Goal: Transaction & Acquisition: Purchase product/service

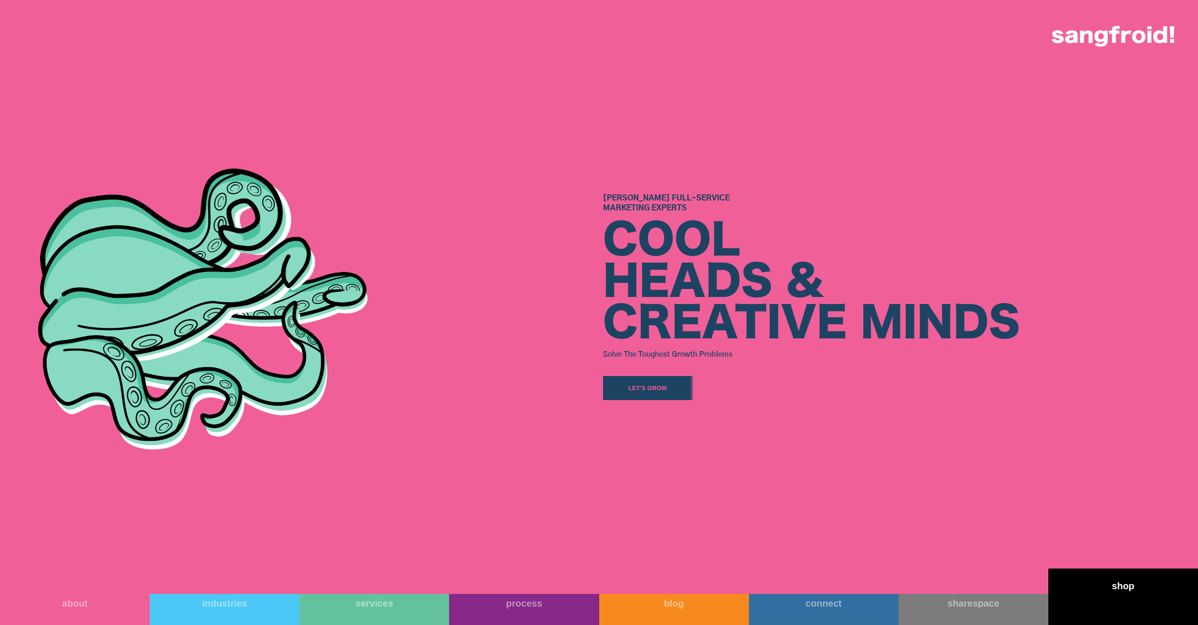
click at [1136, 596] on link "shop" at bounding box center [1123, 597] width 150 height 56
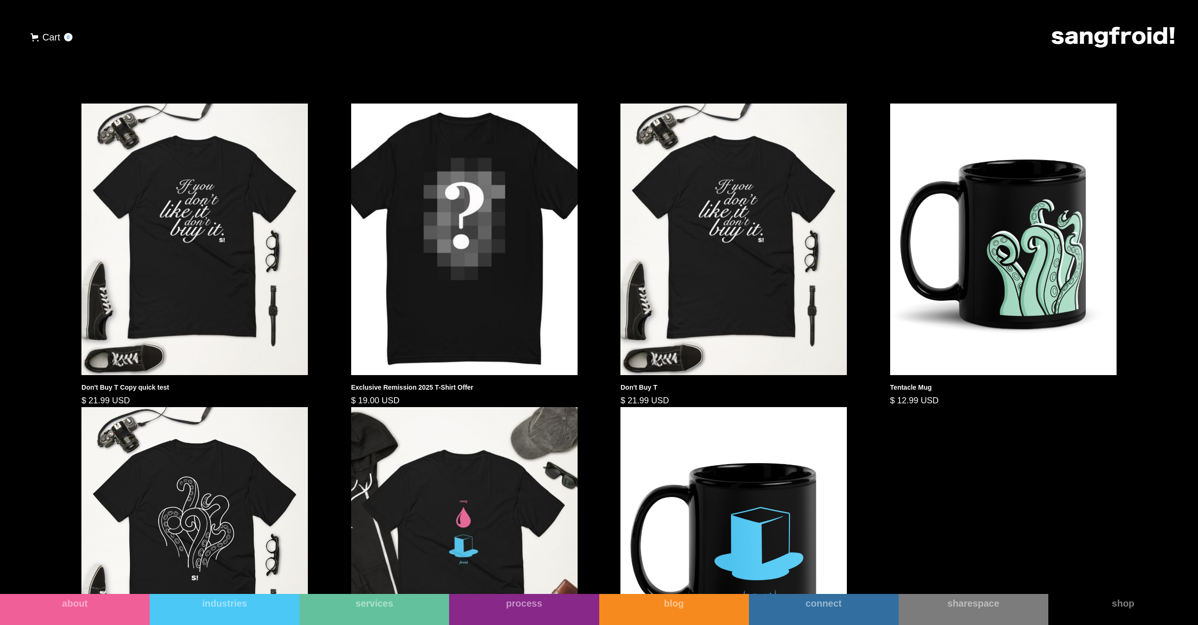
scroll to position [591, 0]
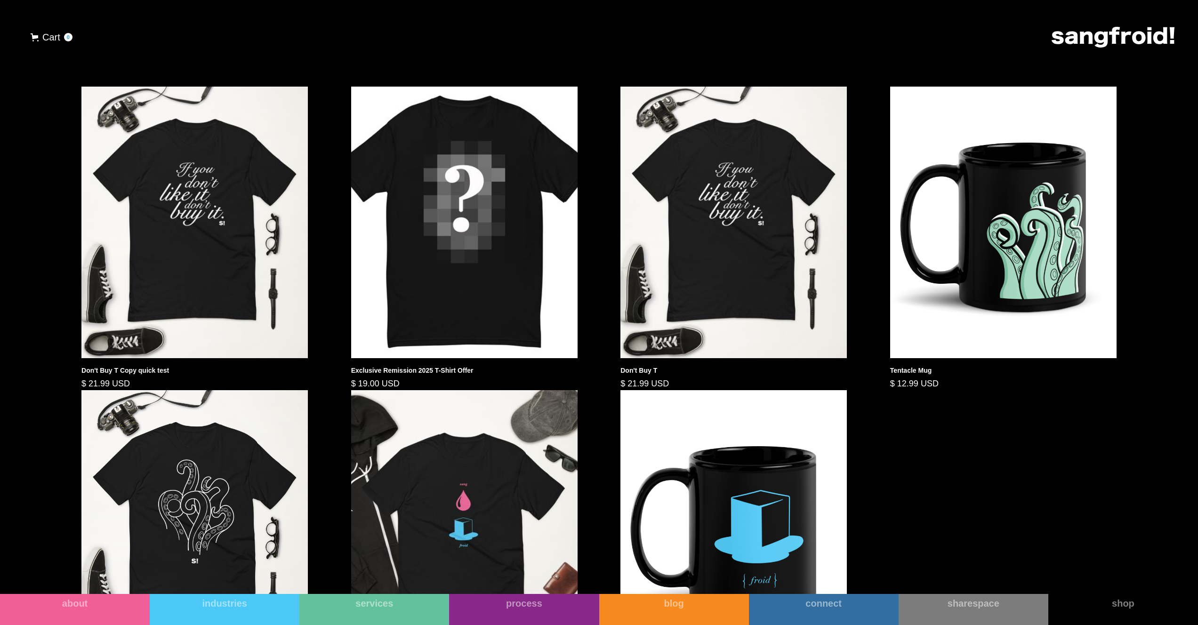
click at [177, 325] on img at bounding box center [194, 223] width 226 height 272
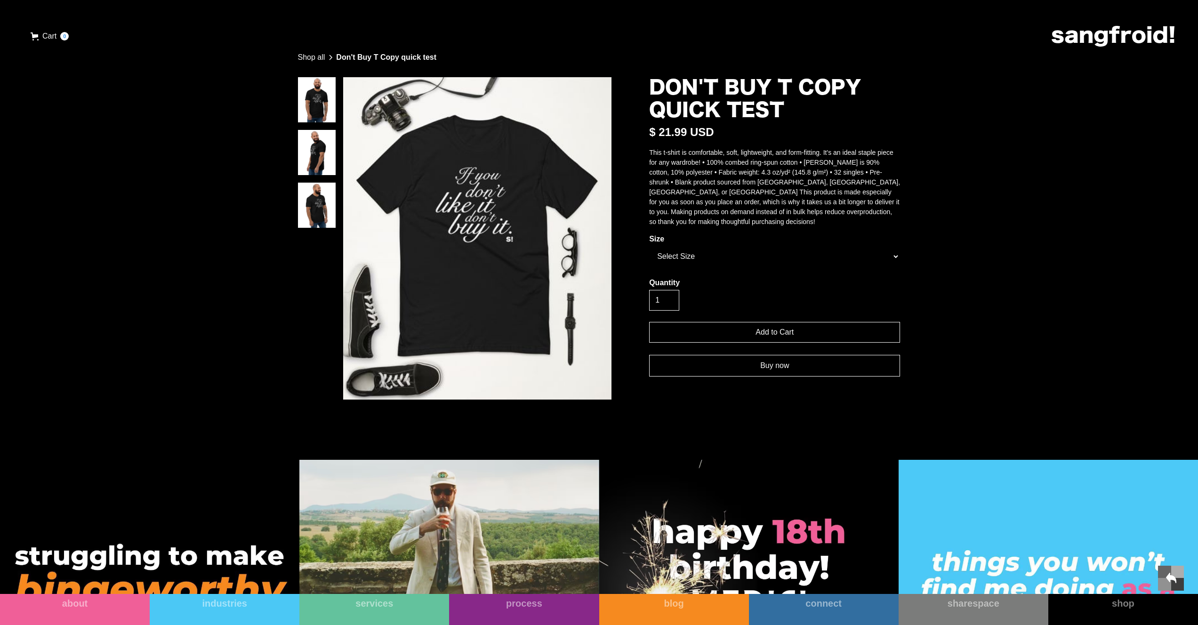
click at [697, 267] on select "Select Size XS S M L XL" at bounding box center [774, 256] width 251 height 21
select select "86a6f45814b751b560bcd18a08d2b360"
click at [649, 256] on select "Select Size XS S M L XL" at bounding box center [774, 256] width 251 height 21
click at [768, 376] on link "Buy now" at bounding box center [774, 366] width 251 height 22
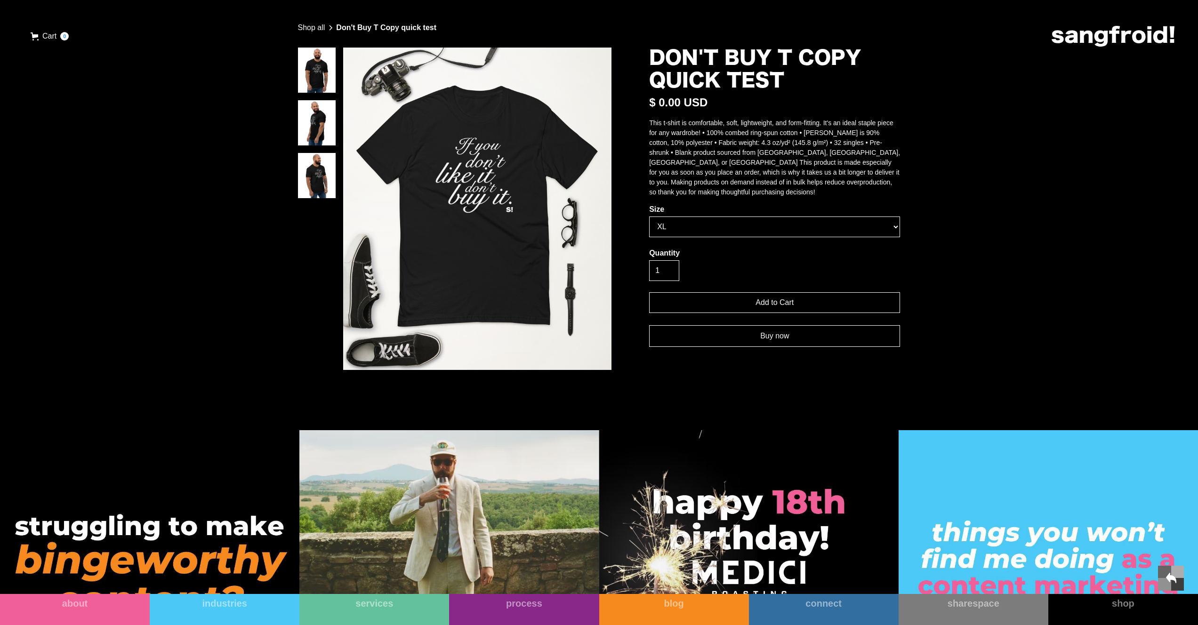
scroll to position [52, 0]
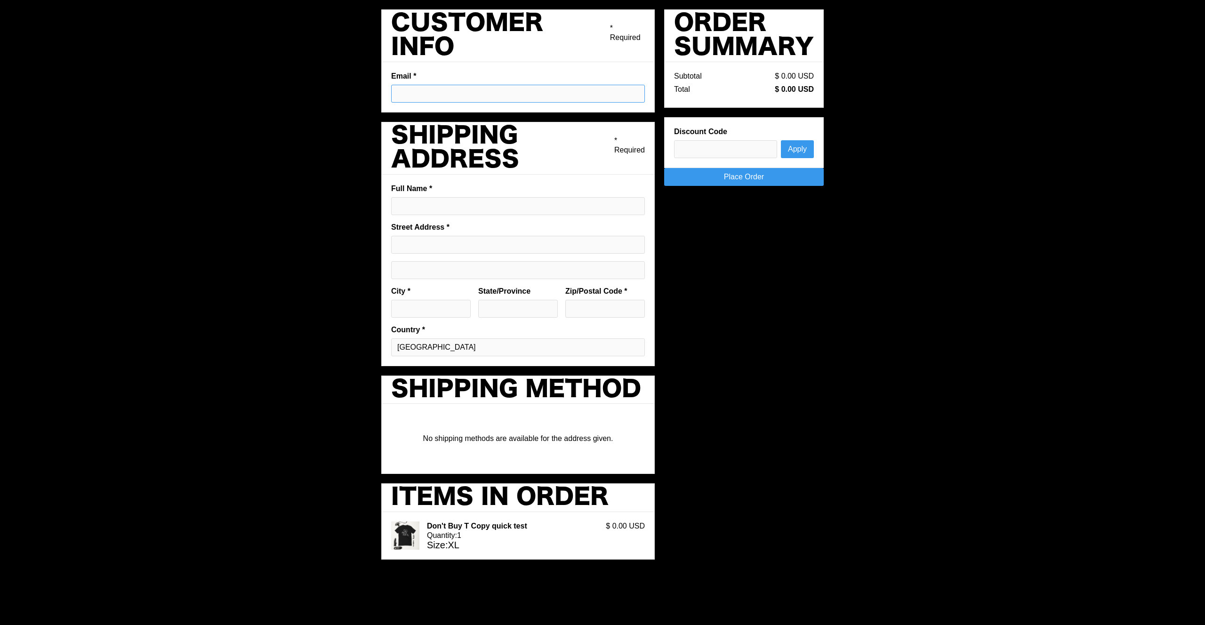
click at [421, 95] on input "Email *" at bounding box center [518, 94] width 254 height 18
type input "pargmann92@gmail.com"
click at [419, 206] on input "Full Name *" at bounding box center [518, 206] width 254 height 18
type input "Phillip Pargmann"
type input "Salzdahlumer Straße 122A"
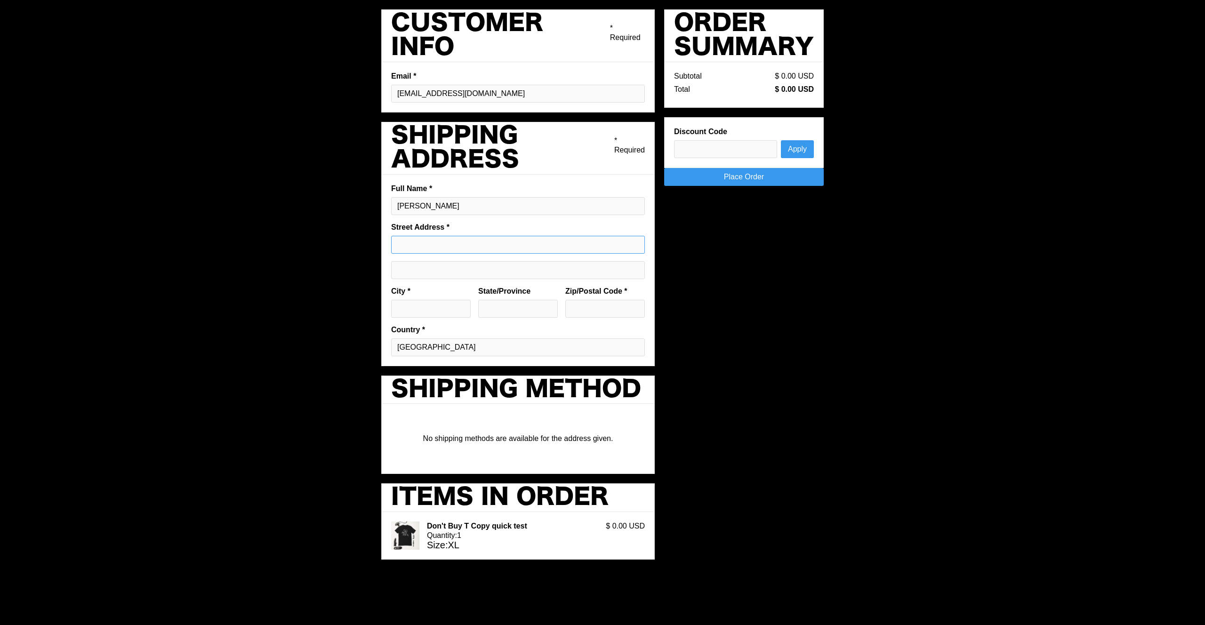
type input "Wolfenbüttel"
type input "Deutschland"
type input "38302"
drag, startPoint x: 530, startPoint y: 238, endPoint x: 334, endPoint y: 238, distance: 196.3
click at [334, 238] on div "Pay with browser. Customer Info * Required Email * pargmann92@gmail.com Shippin…" at bounding box center [602, 312] width 1205 height 625
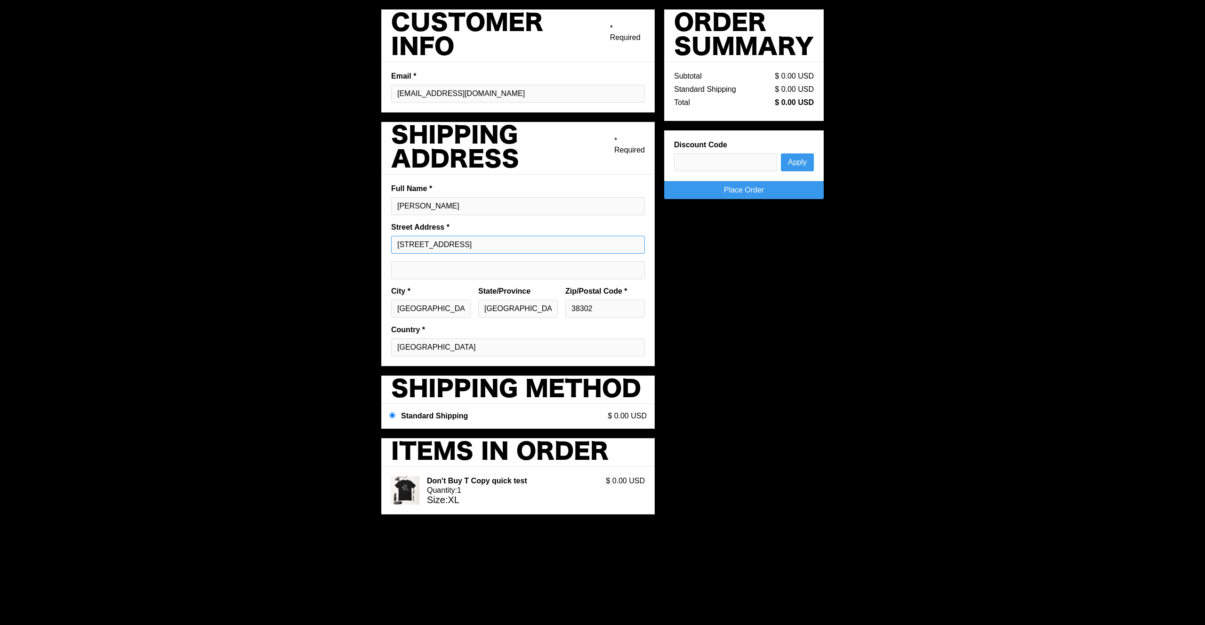
drag, startPoint x: 526, startPoint y: 241, endPoint x: 326, endPoint y: 242, distance: 200.0
click at [326, 242] on div "Pay with browser. Customer Info * Required Email * pargmann92@gmail.com Shippin…" at bounding box center [602, 312] width 1205 height 625
type input "Test address"
click at [427, 266] on input "Shipping address optional" at bounding box center [518, 270] width 254 height 18
click at [471, 237] on input "Test address" at bounding box center [518, 245] width 254 height 18
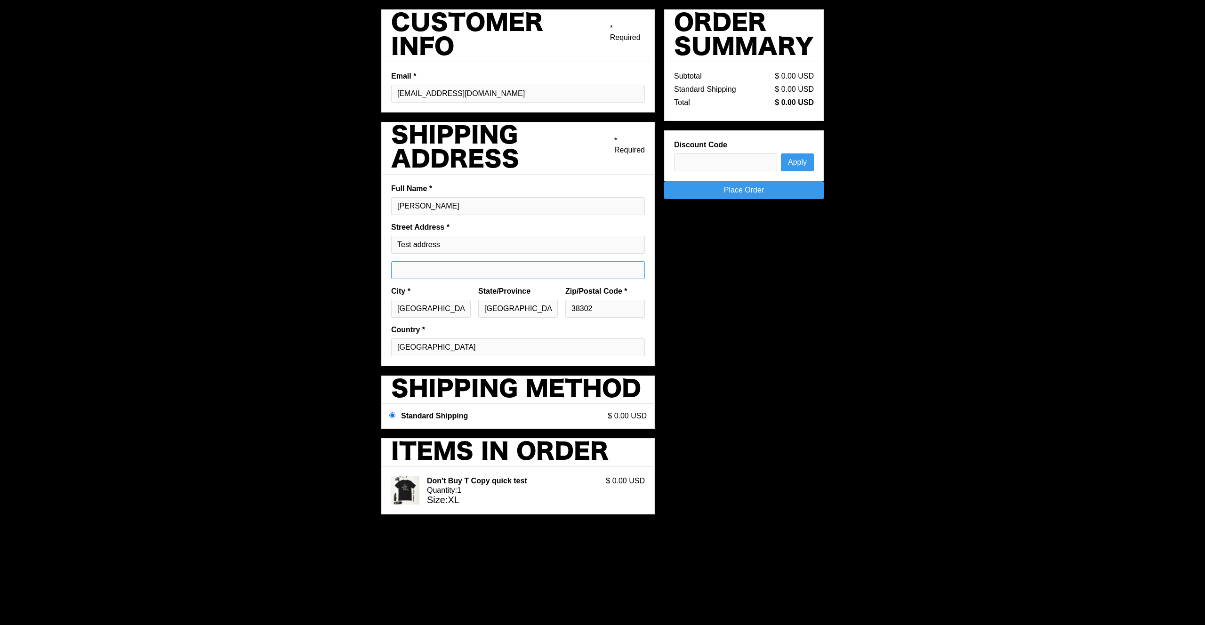
click at [409, 267] on input "Shipping address optional" at bounding box center [518, 270] width 254 height 18
type input "test address line 2"
drag, startPoint x: 450, startPoint y: 308, endPoint x: 339, endPoint y: 301, distance: 110.8
click at [339, 301] on div "Pay with browser. Customer Info * Required Email * pargmann92@gmail.com Shippin…" at bounding box center [602, 312] width 1205 height 625
type input "city"
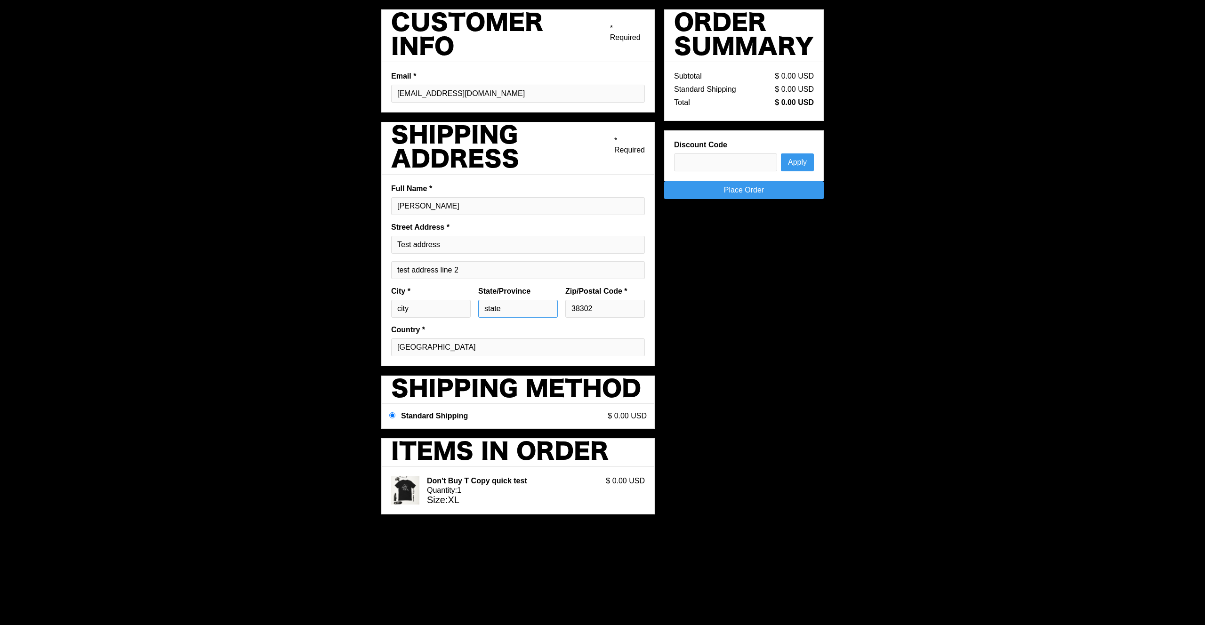
type input "state"
click at [453, 345] on select "[GEOGRAPHIC_DATA]" at bounding box center [518, 347] width 254 height 18
click at [391, 338] on select "[GEOGRAPHIC_DATA]" at bounding box center [518, 347] width 254 height 18
click at [702, 295] on div "Pay with browser. Customer Info * Required Email * pargmann92@gmail.com Shippin…" at bounding box center [602, 266] width 442 height 514
click at [742, 190] on link "Place Order" at bounding box center [744, 190] width 160 height 18
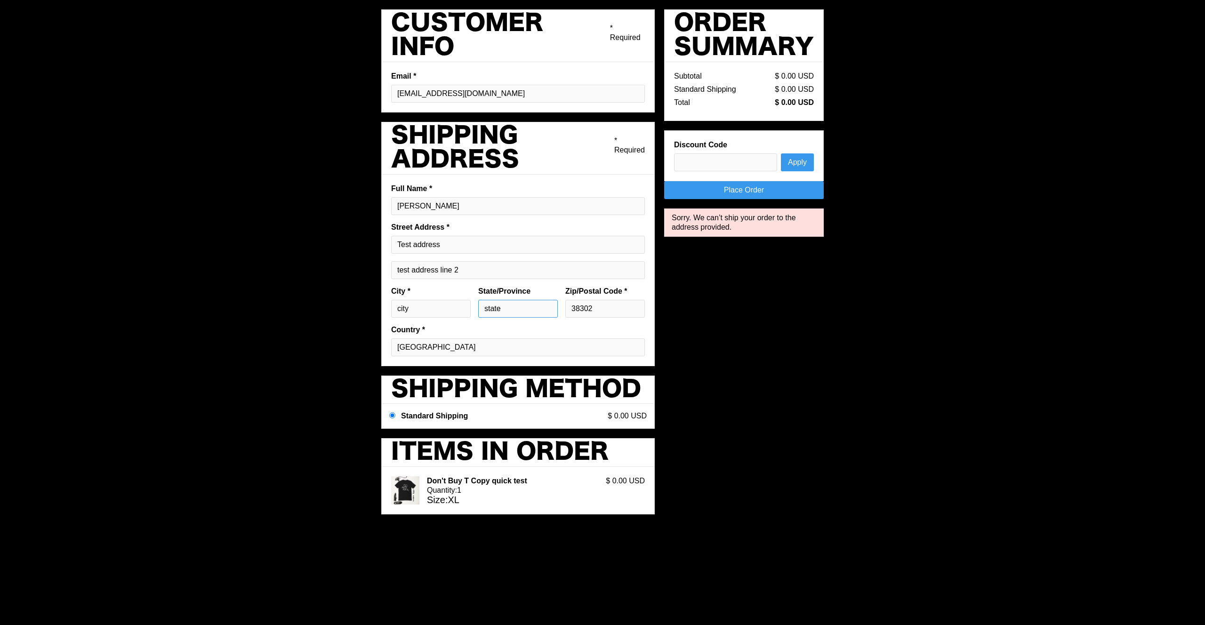
click at [508, 303] on input "state" at bounding box center [518, 309] width 80 height 18
drag, startPoint x: 495, startPoint y: 273, endPoint x: 333, endPoint y: 264, distance: 161.7
click at [333, 264] on div "Pay with browser. Customer Info * Required Email * pargmann92@gmail.com Shippin…" at bounding box center [602, 312] width 1205 height 625
click at [486, 326] on label "Country *" at bounding box center [518, 329] width 254 height 9
click at [486, 338] on select "United States" at bounding box center [518, 347] width 254 height 18
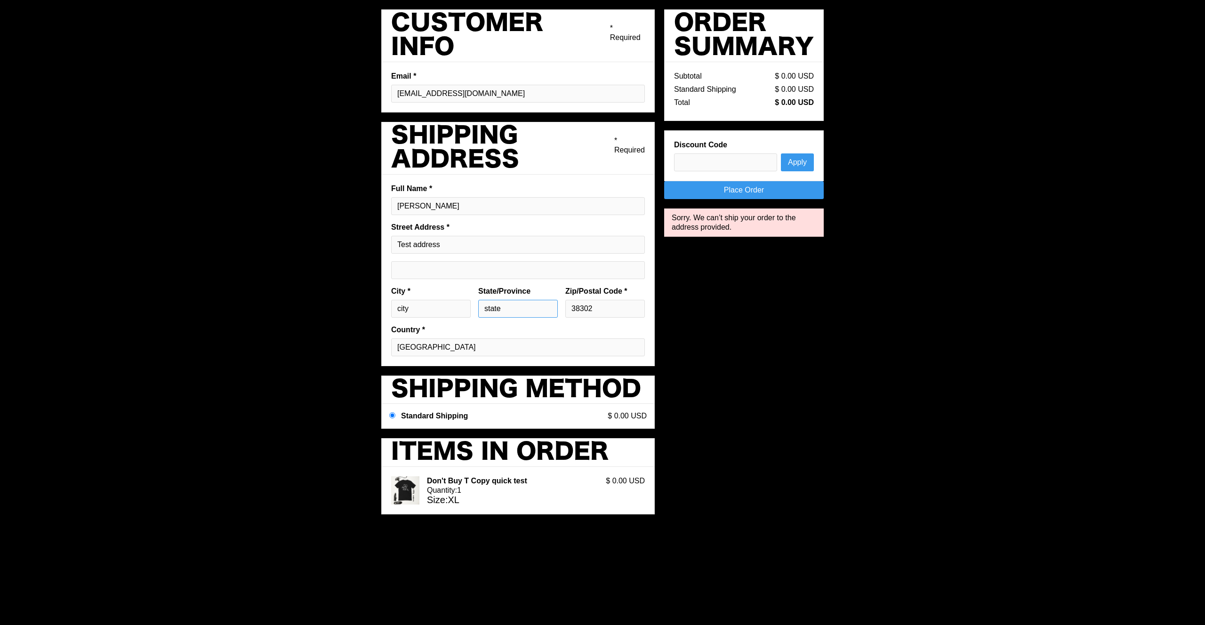
click at [532, 302] on input "state" at bounding box center [518, 309] width 80 height 18
drag, startPoint x: 625, startPoint y: 308, endPoint x: 514, endPoint y: 302, distance: 111.7
click at [514, 302] on div "City * city State/Province state Zip/Postal Code * 38302" at bounding box center [517, 306] width 261 height 39
click at [820, 308] on div "Pay with browser. Customer Info * Required Email * pargmann92@gmail.com Shippin…" at bounding box center [602, 266] width 442 height 514
drag, startPoint x: 610, startPoint y: 307, endPoint x: 533, endPoint y: 300, distance: 77.0
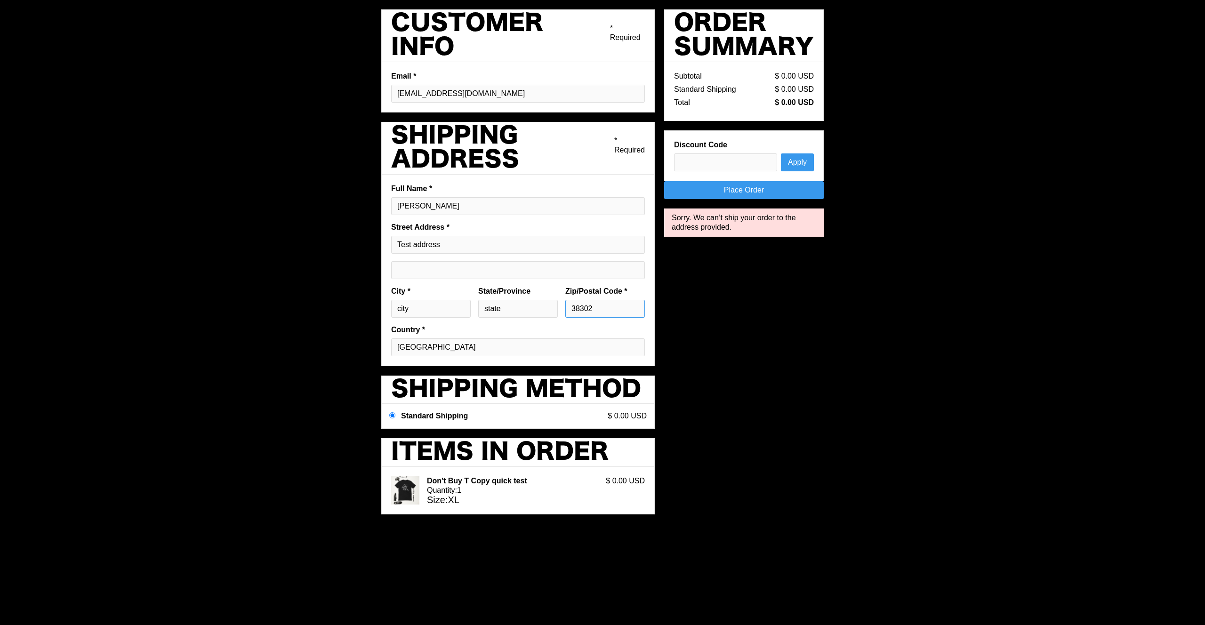
click at [533, 300] on div "City * city State/Province state Zip/Postal Code * 38302" at bounding box center [517, 306] width 261 height 39
type input "21045"
click at [728, 343] on div "Pay with browser. Customer Info * Required Email * pargmann92@gmail.com Shippin…" at bounding box center [602, 266] width 442 height 514
click at [468, 277] on input "Shipping address optional" at bounding box center [518, 270] width 254 height 18
type input "test line 2"
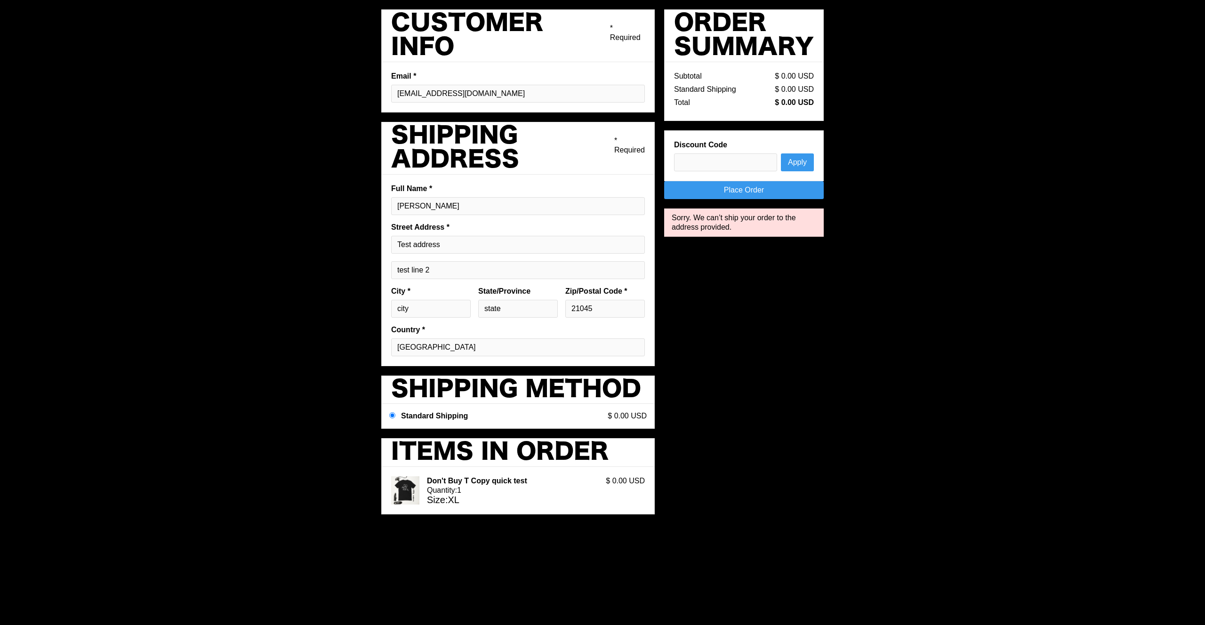
click at [737, 182] on link "Place Order" at bounding box center [744, 190] width 160 height 18
click at [821, 263] on div "Pay with browser. Customer Info * Required Email * pargmann92@gmail.com Shippin…" at bounding box center [602, 266] width 442 height 514
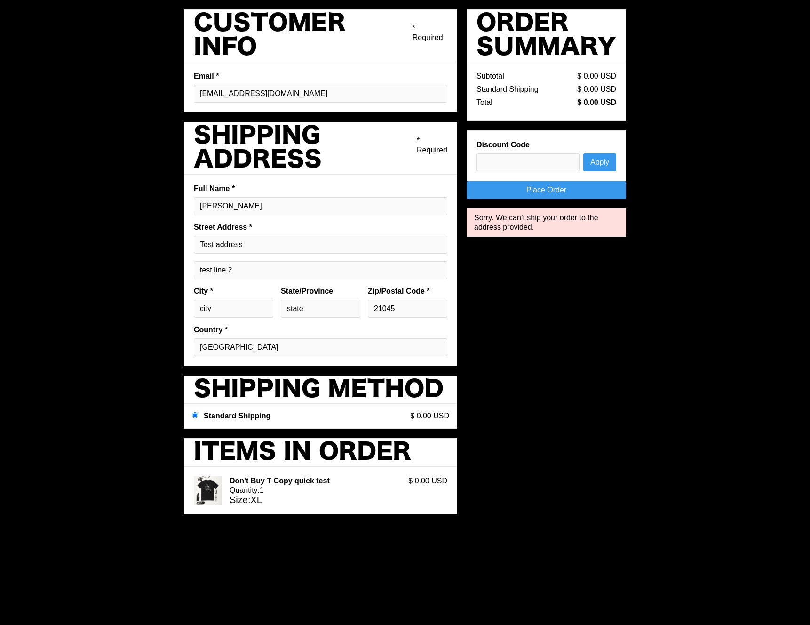
click at [592, 186] on link "Place Order" at bounding box center [547, 190] width 160 height 18
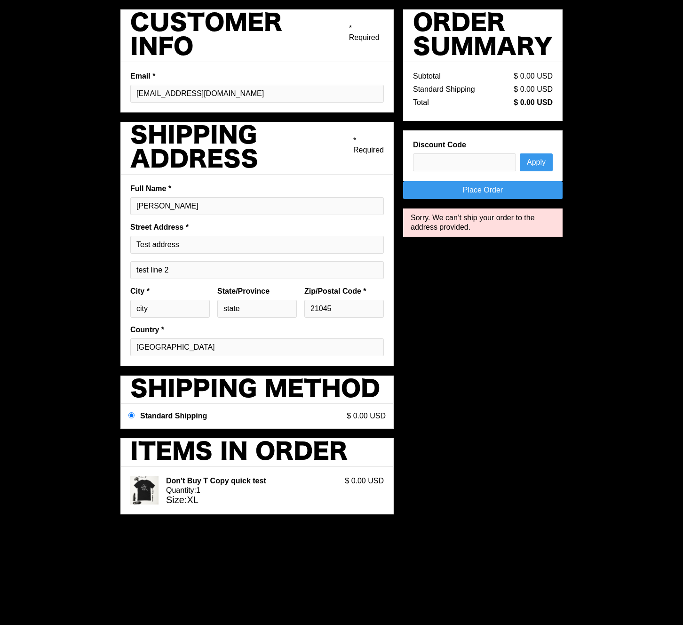
click at [506, 353] on div "Pay with browser. Customer Info * Required Email * pargmann92@gmail.com Shippin…" at bounding box center [341, 266] width 442 height 514
click at [266, 312] on input "state" at bounding box center [257, 309] width 80 height 18
click at [221, 244] on input "Test address" at bounding box center [257, 245] width 254 height 18
paste input "1204 San Antonio St 2nd Floor, Austin, TX 78701, Vereinigte Staaten"
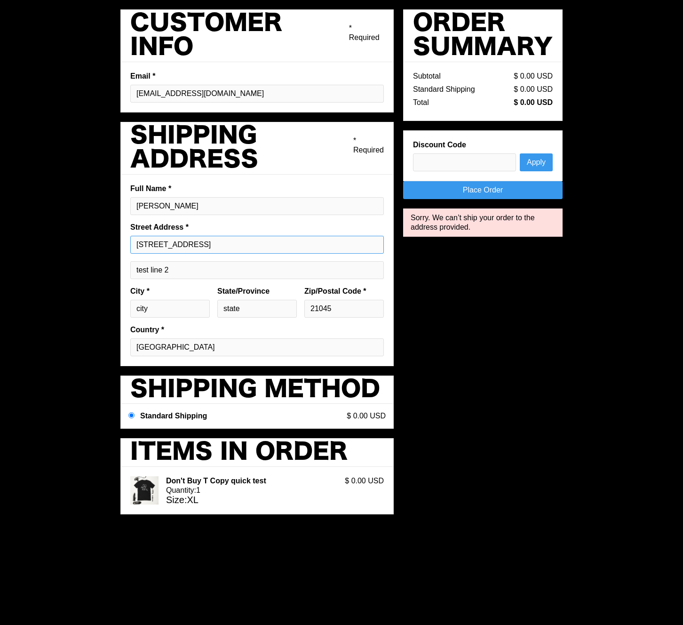
click at [292, 243] on input "1204 San Antonio St 2nd Floor, Austin, TX 78701, Vereinigte Staaten" at bounding box center [257, 245] width 254 height 18
type input "1204 San Antonio St 2nd Floor, Austin, TX, Vereinigte Staaten"
click at [262, 312] on input "state" at bounding box center [257, 309] width 80 height 18
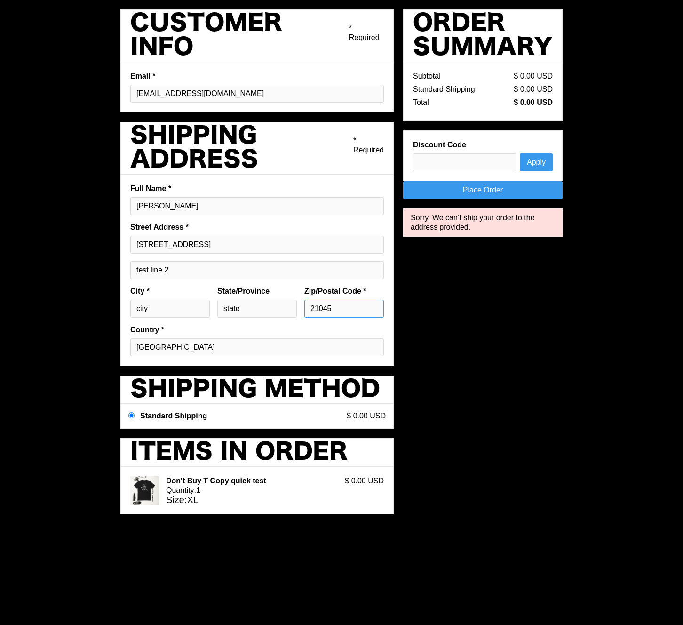
click at [339, 310] on input "21045" at bounding box center [344, 309] width 80 height 18
paste input "78701"
type input "78701"
drag, startPoint x: 264, startPoint y: 303, endPoint x: 216, endPoint y: 305, distance: 48.5
click at [216, 305] on div "State/Province state" at bounding box center [257, 306] width 87 height 39
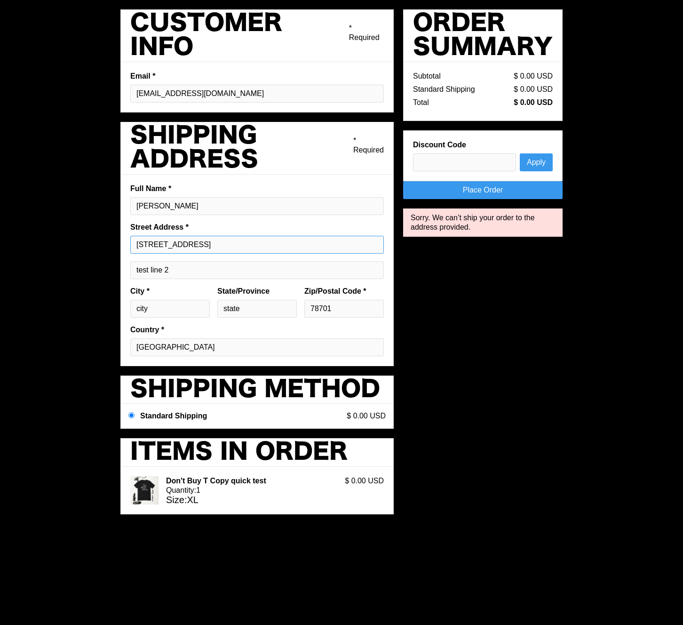
click at [265, 242] on input "1204 San Antonio St 2nd Floor, Austin, TX, Vereinigte Staaten" at bounding box center [257, 245] width 254 height 18
type input "1204 San Antonio St 2nd Floor,, TX, Vereinigte Staaten"
click at [252, 314] on input "state" at bounding box center [257, 309] width 80 height 18
click at [189, 311] on input "city" at bounding box center [170, 309] width 80 height 18
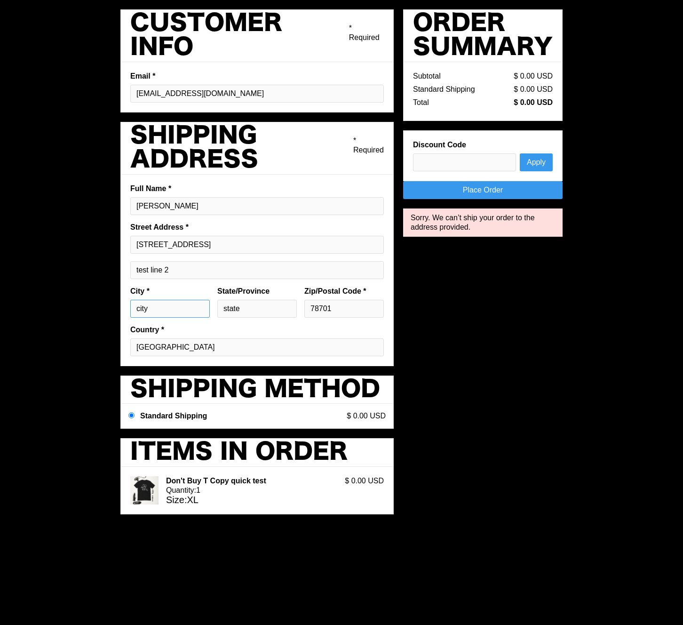
paste input "Austin"
type input "Austin"
click at [264, 310] on input "state" at bounding box center [257, 309] width 80 height 18
type input "TX"
drag, startPoint x: 257, startPoint y: 247, endPoint x: 402, endPoint y: 240, distance: 145.1
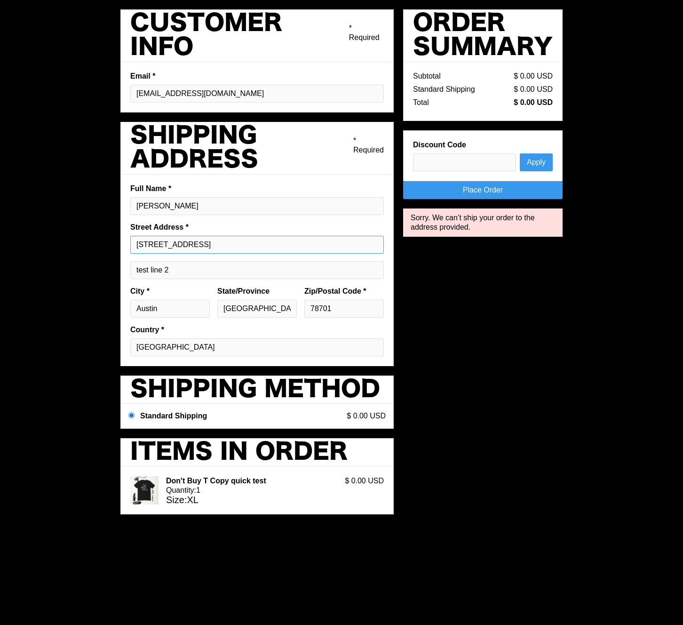
click at [402, 240] on div "Pay with browser. Customer Info * Required Email * pargmann92@gmail.com Shippin…" at bounding box center [341, 266] width 442 height 514
drag, startPoint x: 209, startPoint y: 246, endPoint x: 292, endPoint y: 238, distance: 83.2
click at [292, 238] on input "1204 San Antonio St 2nd Floor" at bounding box center [257, 245] width 254 height 18
click at [282, 244] on input "1204 San Antonio St 2nd Floor" at bounding box center [257, 245] width 254 height 18
drag, startPoint x: 219, startPoint y: 244, endPoint x: 292, endPoint y: 245, distance: 73.0
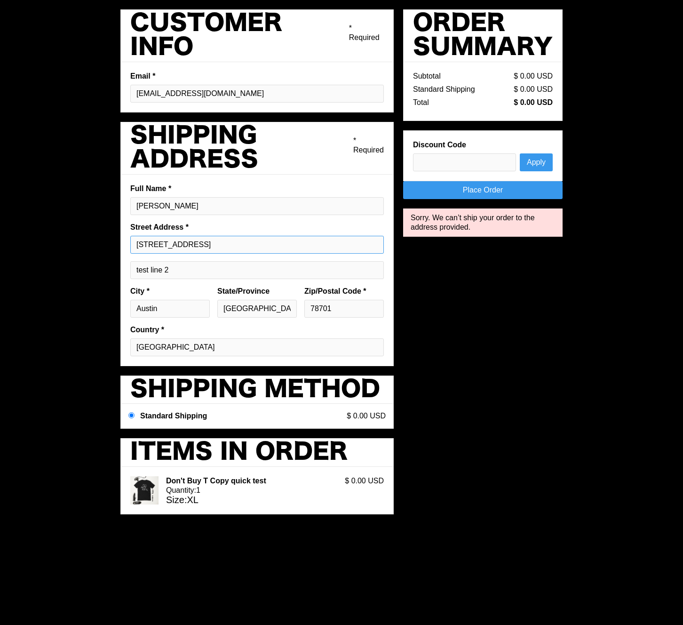
click at [292, 245] on input "1204 San Antonio St 2nd Floor" at bounding box center [257, 245] width 254 height 18
type input "1204 San Antonio St"
click at [213, 273] on input "test line 2" at bounding box center [257, 270] width 254 height 18
paste input "2nd Floor"
type input "2nd Floor"
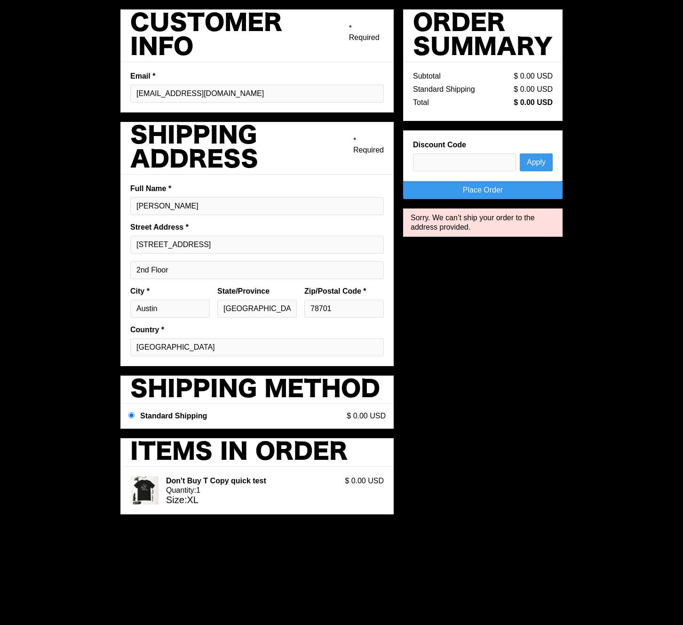
click at [254, 337] on fieldset "Full Name * Phillip Pargmann Street Address * 1204 San Antonio St 2nd Floor Cit…" at bounding box center [256, 271] width 273 height 192
click at [490, 191] on link "Place Order" at bounding box center [483, 190] width 160 height 18
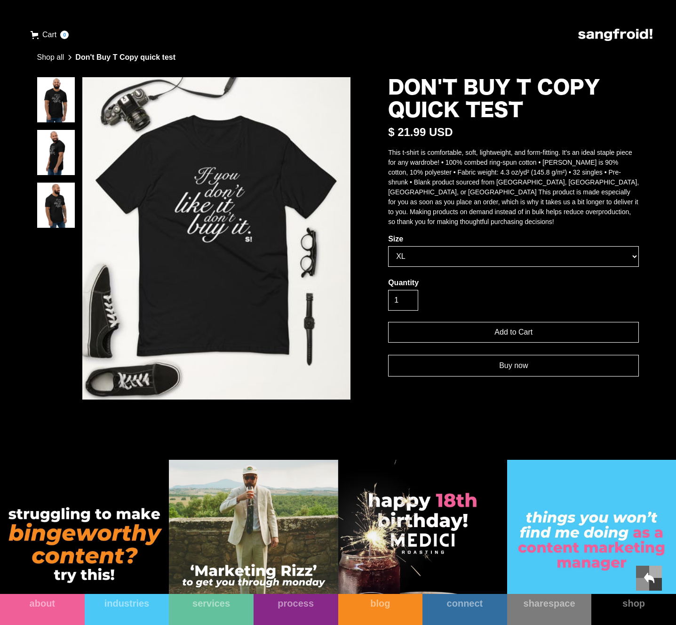
select select "86a6f45814b751b560bcd18a08d2b360"
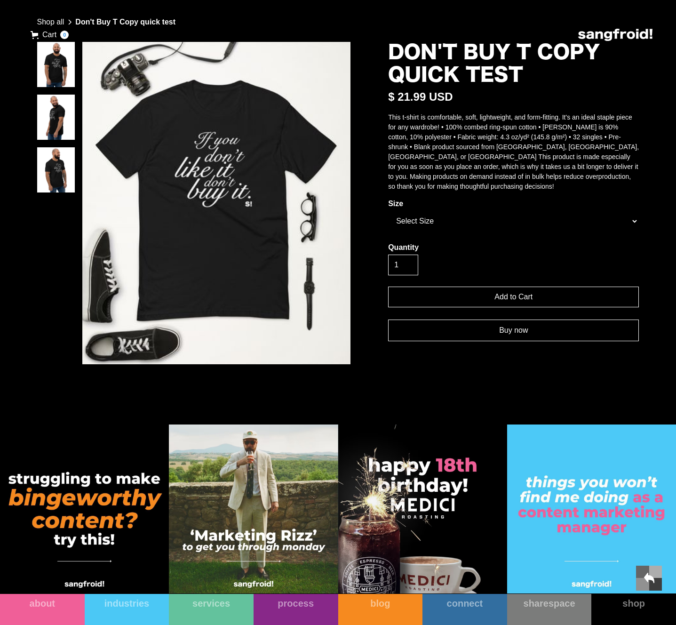
click at [512, 328] on link "Buy now" at bounding box center [513, 331] width 251 height 22
click at [472, 235] on form "Size Select Size XS S M L XL Quantity 1 Add to Cart Buy now" at bounding box center [513, 274] width 251 height 150
click at [463, 215] on select "Select Size XS S M L XL" at bounding box center [513, 221] width 251 height 21
select select "86a6f45814b751b560bcd18a08d2b360"
click at [388, 211] on select "Select Size XS S M L XL" at bounding box center [513, 221] width 251 height 21
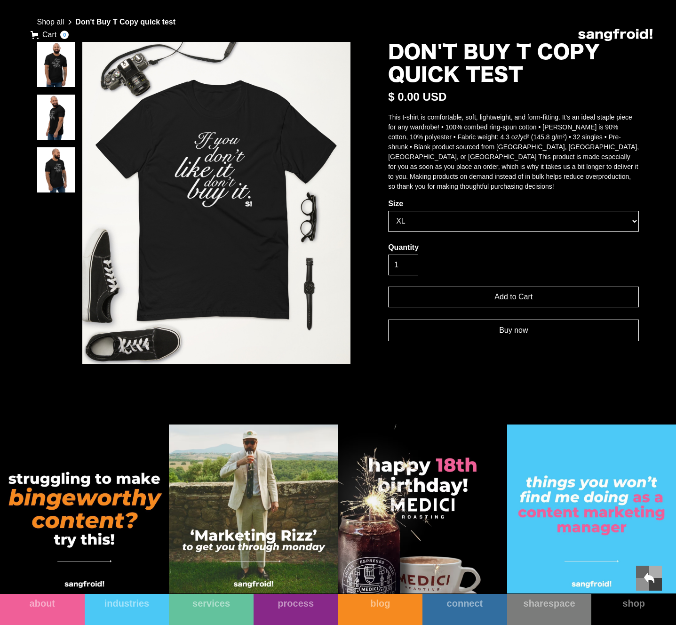
click at [483, 330] on link "Buy now" at bounding box center [513, 331] width 251 height 22
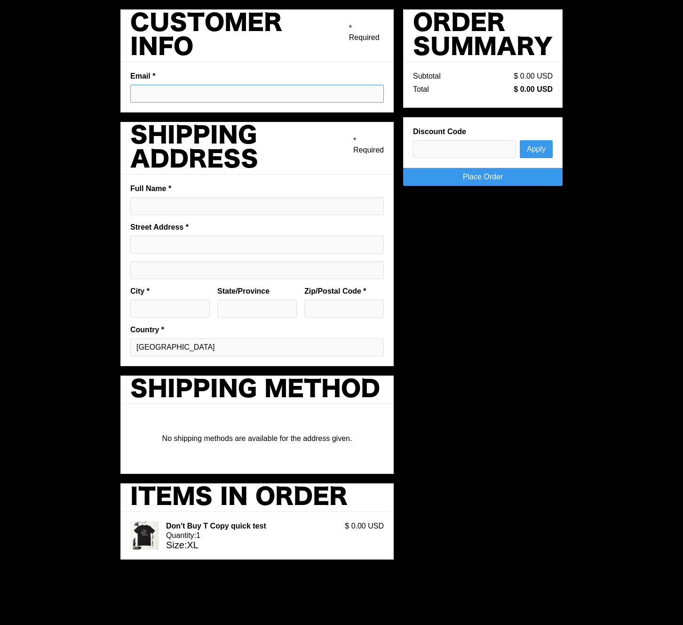
click at [168, 95] on input "Email *" at bounding box center [257, 94] width 254 height 18
type input "[EMAIL_ADDRESS][DOMAIN_NAME]"
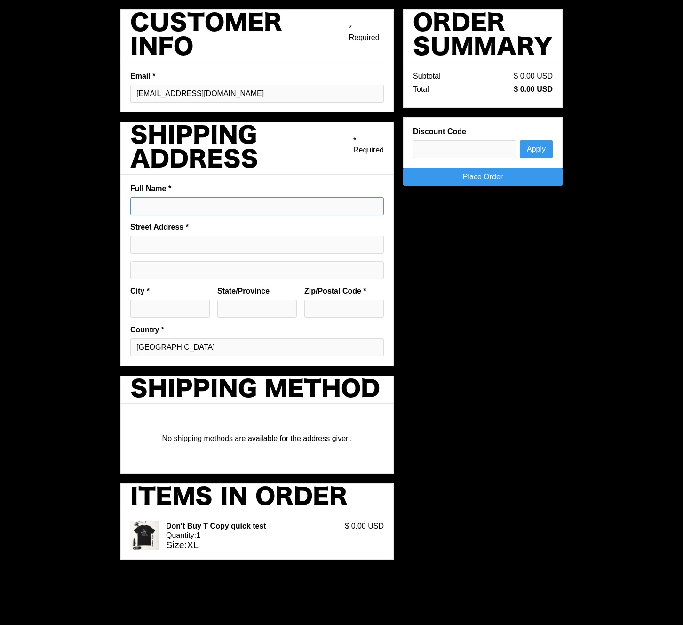
click at [156, 199] on input "Full Name *" at bounding box center [257, 206] width 254 height 18
type input "[PERSON_NAME]"
type input "[STREET_ADDRESS]"
type input "[GEOGRAPHIC_DATA]"
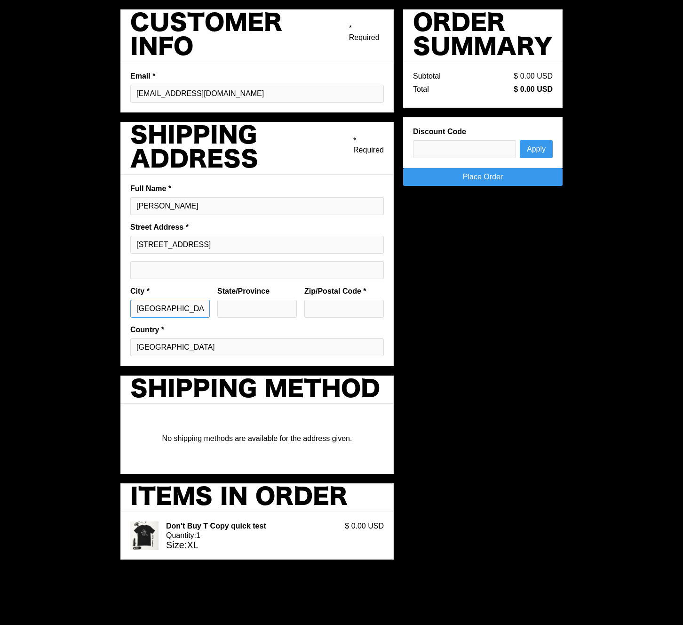
type input "[GEOGRAPHIC_DATA]"
type input "38302"
drag, startPoint x: 187, startPoint y: 312, endPoint x: 117, endPoint y: 302, distance: 70.8
click at [117, 302] on div "Pay with browser. Customer Info * Required Email * [EMAIL_ADDRESS][DOMAIN_NAME]…" at bounding box center [341, 312] width 683 height 625
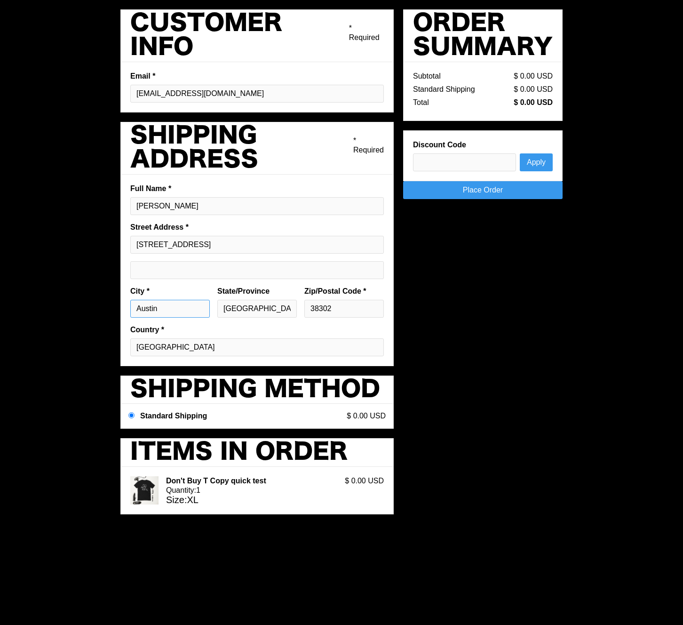
type input "Austin"
type input "[GEOGRAPHIC_DATA]"
type input "78701"
drag, startPoint x: 268, startPoint y: 245, endPoint x: 110, endPoint y: 240, distance: 157.7
click at [110, 240] on div "Pay with browser. Customer Info * Required Email * [EMAIL_ADDRESS][DOMAIN_NAME]…" at bounding box center [341, 312] width 683 height 625
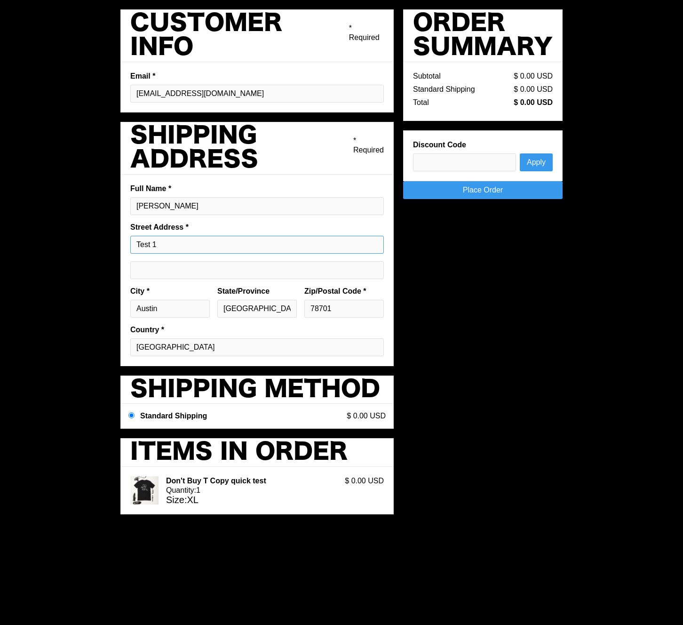
type input "Test 1"
click at [207, 274] on input "Shipping address optional" at bounding box center [257, 270] width 254 height 18
type input "test 2"
click at [504, 194] on link "Place Order" at bounding box center [483, 190] width 160 height 18
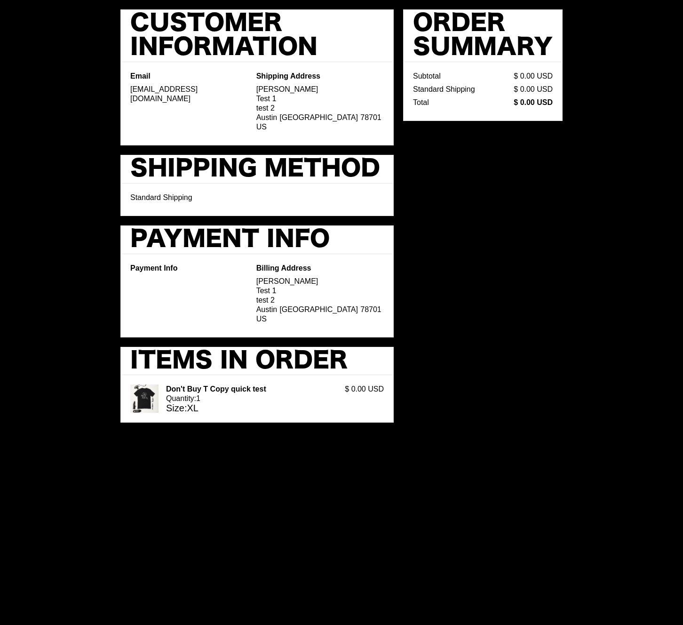
click at [571, 343] on div "Customer Information Email [EMAIL_ADDRESS][DOMAIN_NAME] Shipping Address [PERSO…" at bounding box center [341, 312] width 683 height 625
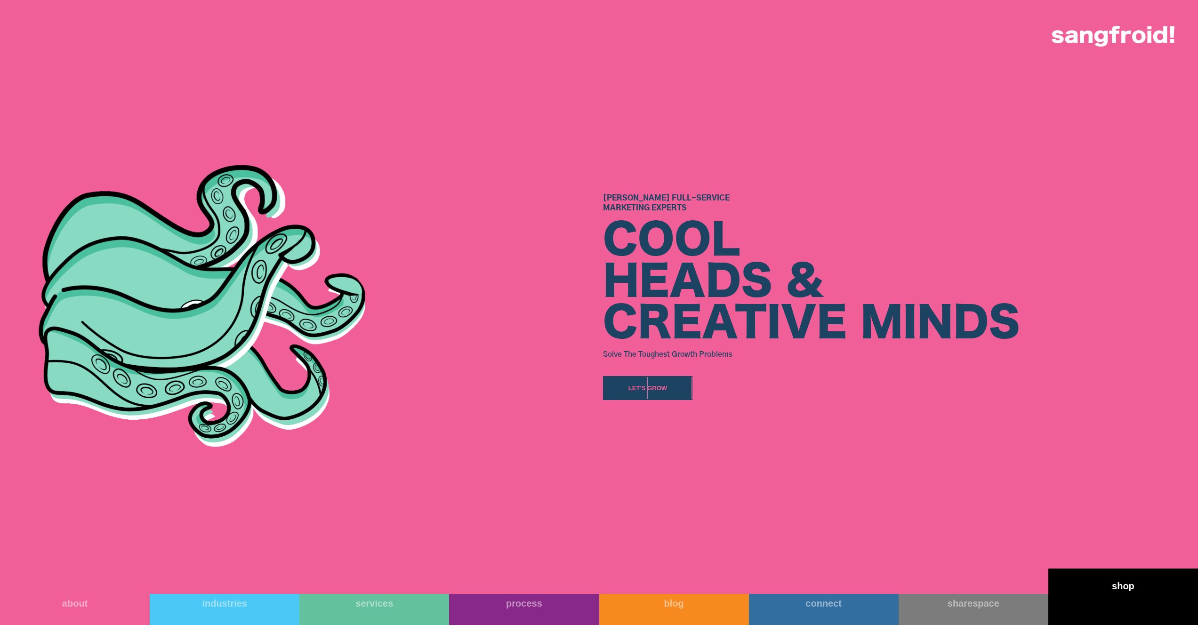
click at [1145, 596] on link "shop" at bounding box center [1123, 597] width 150 height 56
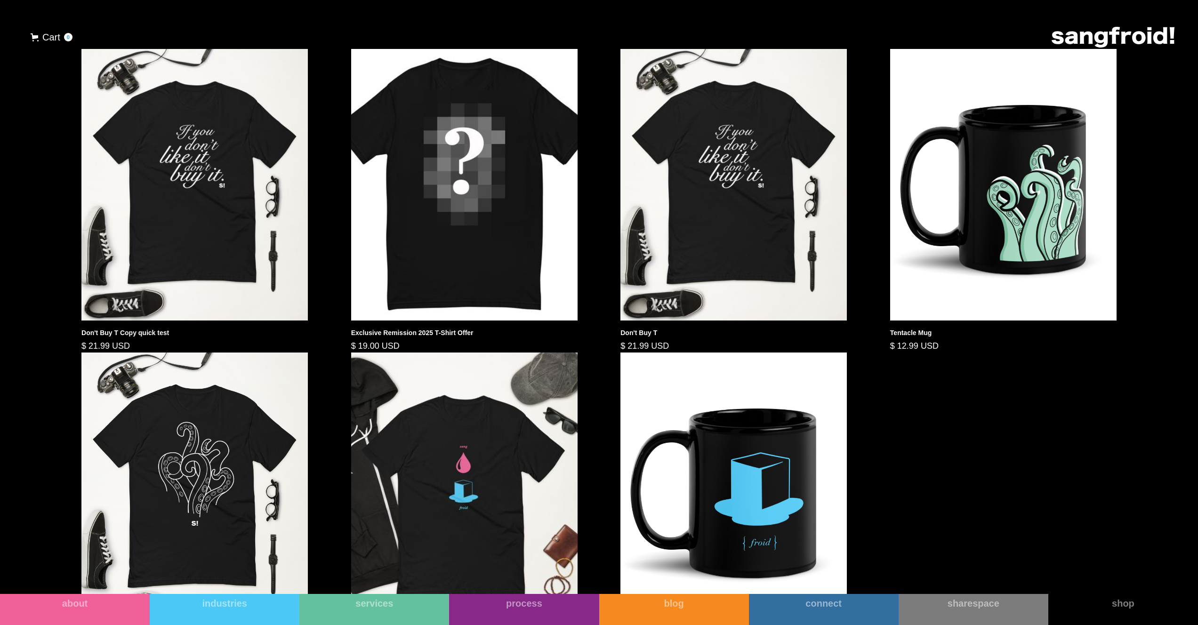
scroll to position [628, 0]
click at [260, 280] on img at bounding box center [194, 185] width 226 height 272
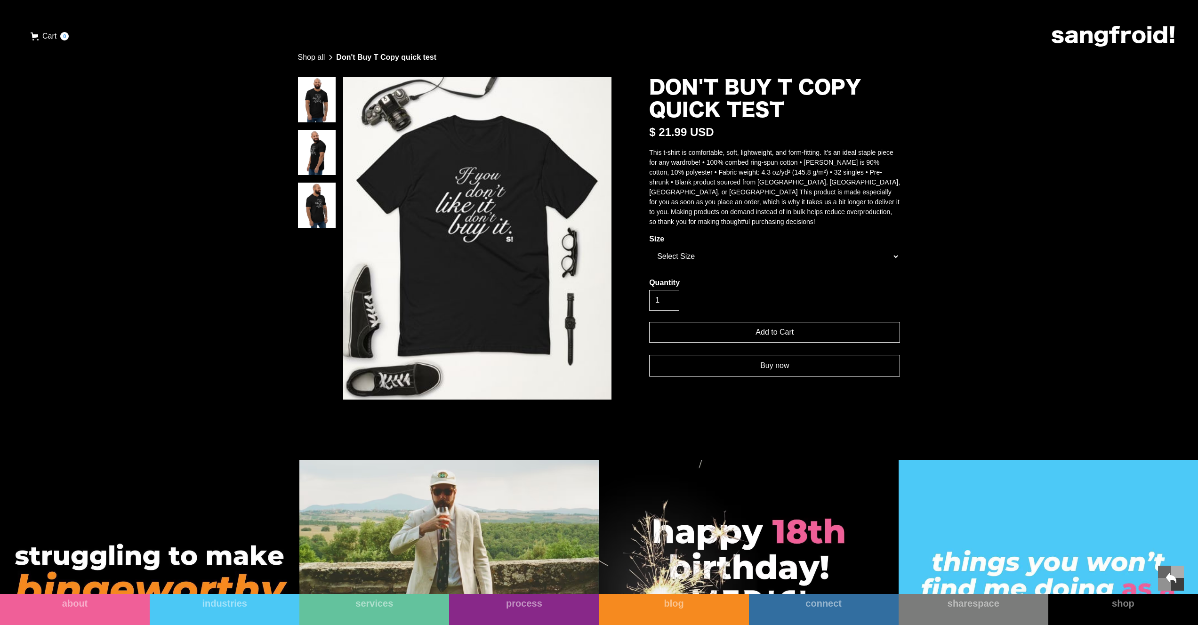
click at [741, 267] on select "Select Size XS S M L XL" at bounding box center [774, 256] width 251 height 21
select select "86a6f45814b751b560bcd18a08d2b360"
click at [649, 256] on select "Select Size XS S M L XL" at bounding box center [774, 256] width 251 height 21
click at [731, 342] on input "Add to Cart" at bounding box center [774, 332] width 251 height 21
type input "Add to Cart"
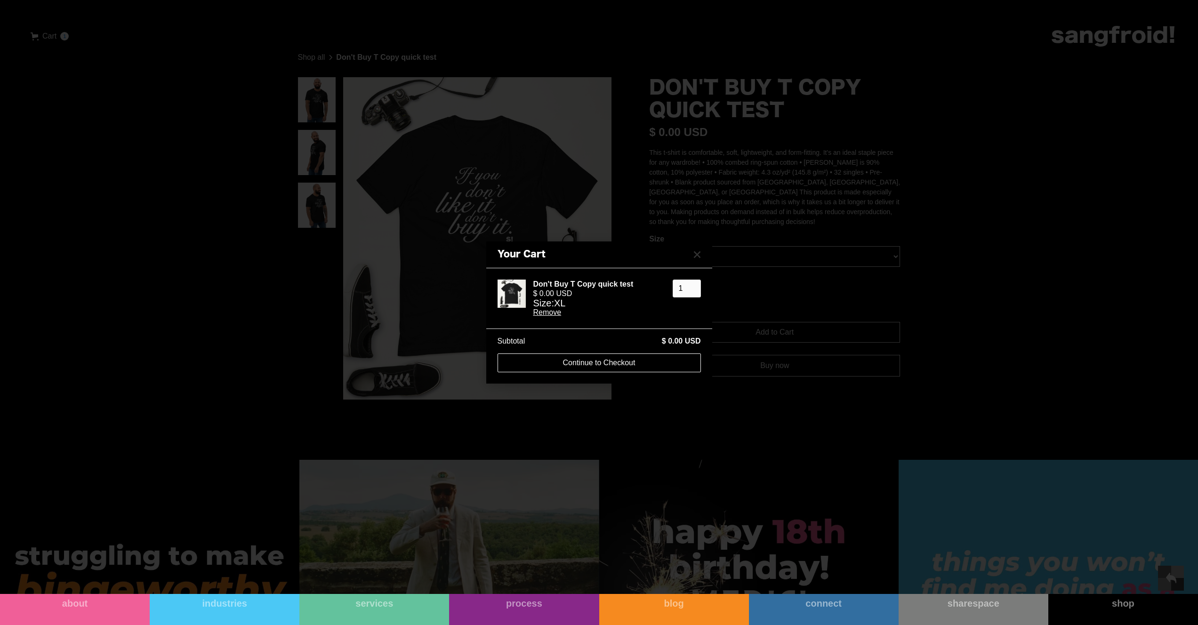
click at [742, 383] on div "Your Cart Don't Buy T Copy quick test $ 0.00 USD Size : XL Remove 1 Subtotal $ …" at bounding box center [599, 312] width 1198 height 625
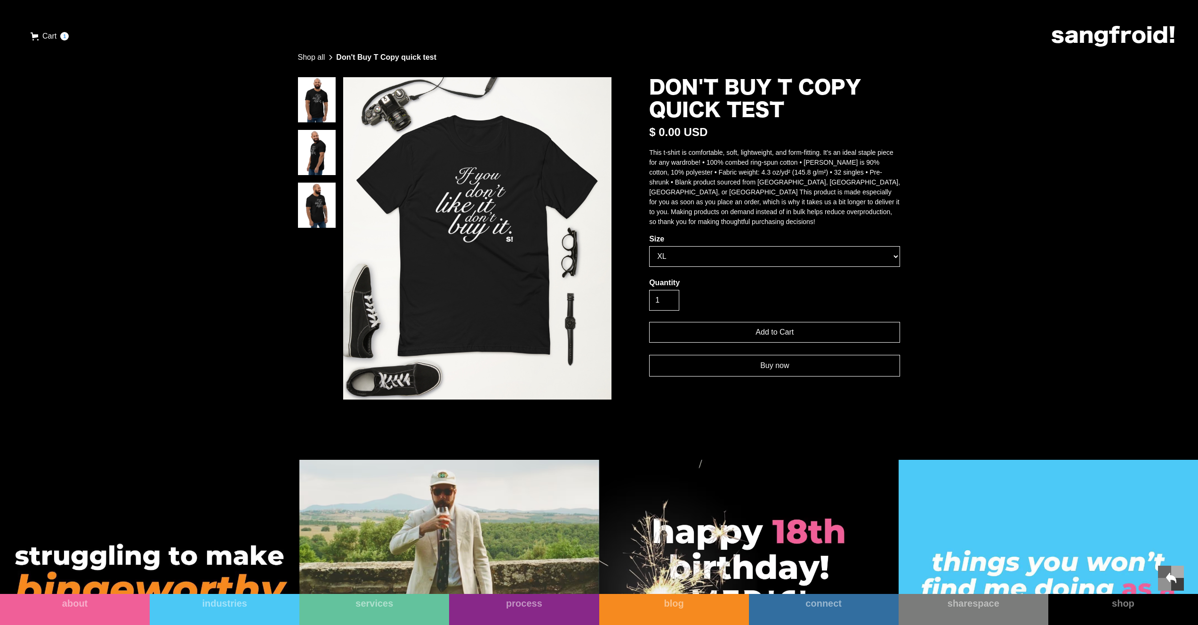
click at [753, 376] on link "Buy now" at bounding box center [774, 366] width 251 height 22
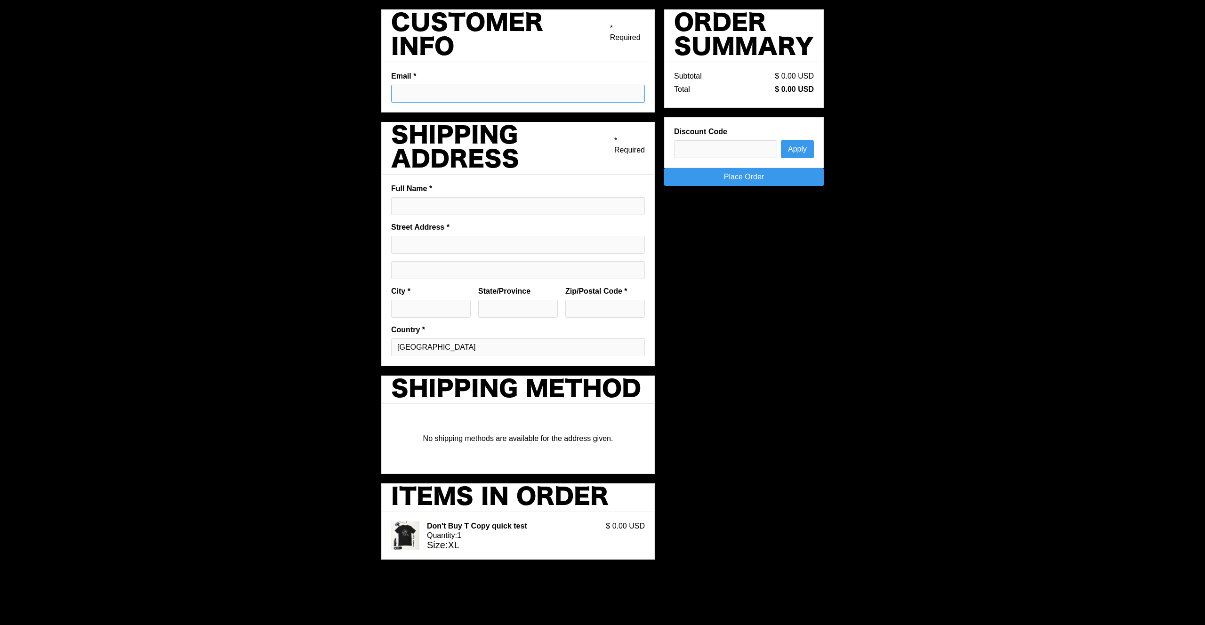
click at [440, 90] on input "Email *" at bounding box center [518, 94] width 254 height 18
click at [439, 100] on input "Email *" at bounding box center [518, 94] width 254 height 18
type input "[EMAIL_ADDRESS][DOMAIN_NAME]"
click at [430, 208] on input "Full Name *" at bounding box center [518, 206] width 254 height 18
drag, startPoint x: 430, startPoint y: 208, endPoint x: 381, endPoint y: 208, distance: 48.9
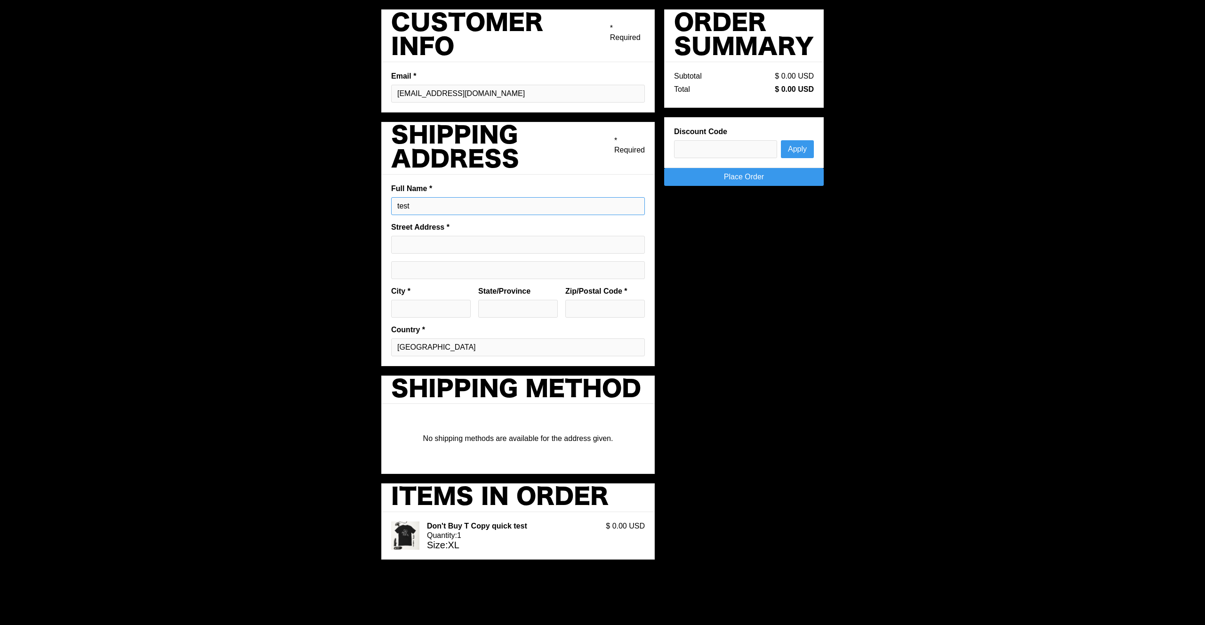
click at [381, 208] on fieldset "Full Name * test Street Address * City * State/Province Zip/Postal Code * Count…" at bounding box center [517, 271] width 273 height 192
type input "[PERSON_NAME]"
type input "Wurmbergstr. 74"
type input "Braunschweig"
type input "38122"
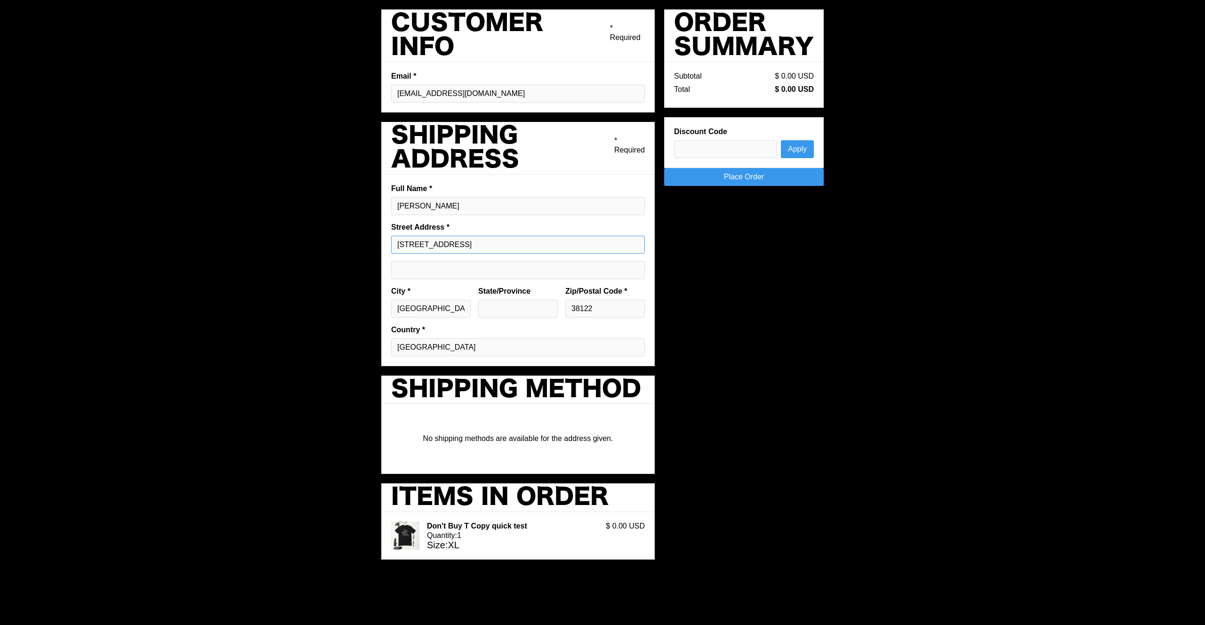
drag, startPoint x: 493, startPoint y: 244, endPoint x: 363, endPoint y: 239, distance: 130.5
click at [363, 239] on div "Pay with browser. Customer Info * Required Email * pargmann92@gmail.com Shippin…" at bounding box center [602, 312] width 1205 height 625
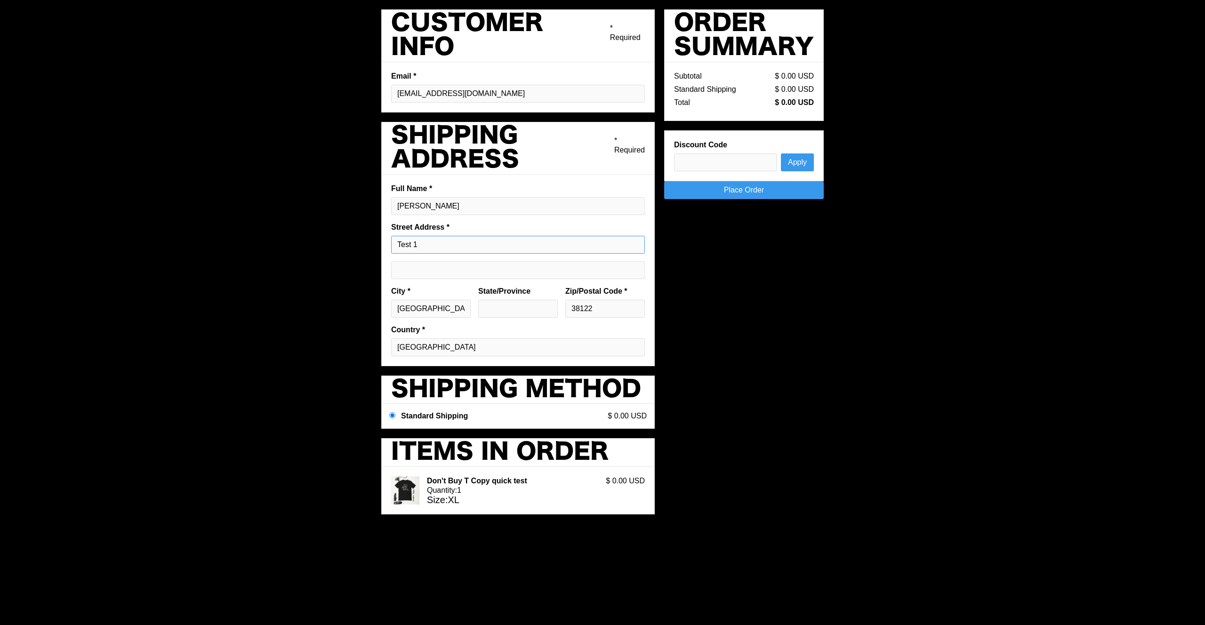
type input "Test 1"
click at [449, 275] on input "Shipping address optional" at bounding box center [518, 270] width 254 height 18
type input "Test 2"
drag, startPoint x: 465, startPoint y: 309, endPoint x: 373, endPoint y: 306, distance: 91.3
click at [373, 306] on div "Pay with browser. Customer Info * Required Email * pargmann92@gmail.com Shippin…" at bounding box center [602, 312] width 1205 height 625
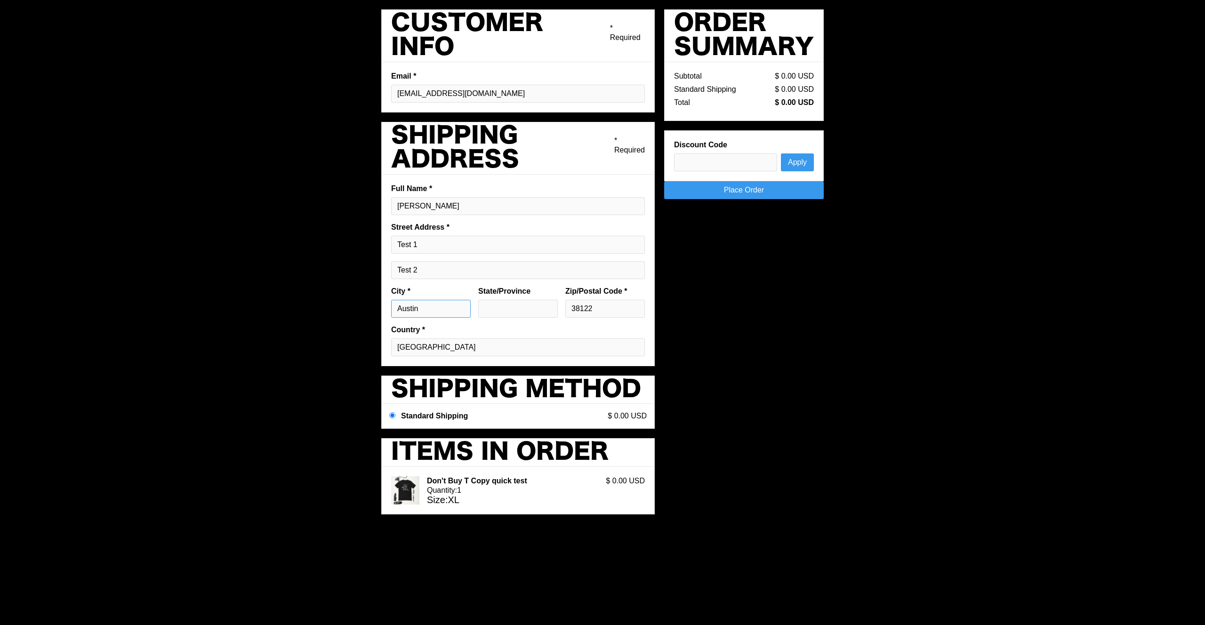
type input "Austin"
type input "[US_STATE]"
click at [938, 145] on div "Pay with browser. Customer Info * Required Email * pargmann92@gmail.com Shippin…" at bounding box center [602, 312] width 1205 height 625
click at [608, 307] on input "74" at bounding box center [605, 309] width 80 height 18
type input "78701"
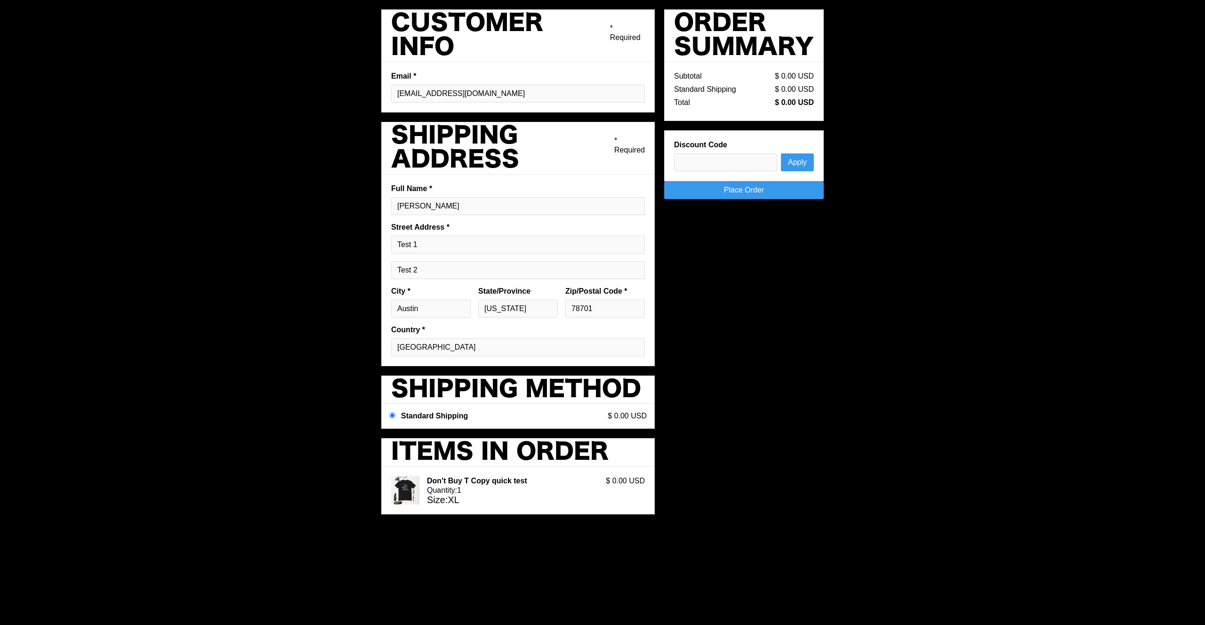
click at [778, 300] on div "Pay with browser. Customer Info * Required Email * pargmann92@gmail.com Shippin…" at bounding box center [602, 266] width 442 height 514
click at [770, 196] on link "Place Order" at bounding box center [744, 190] width 160 height 18
